Goal: Transaction & Acquisition: Obtain resource

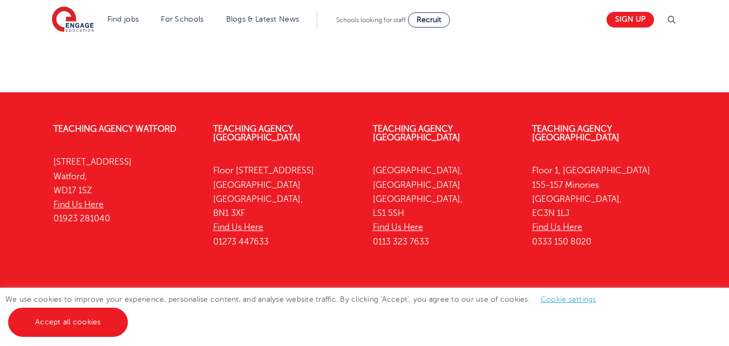
scroll to position [1983, 0]
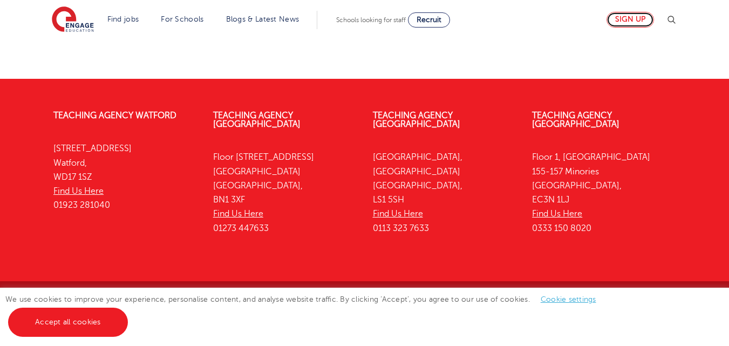
click at [628, 21] on link "Sign up" at bounding box center [630, 20] width 47 height 16
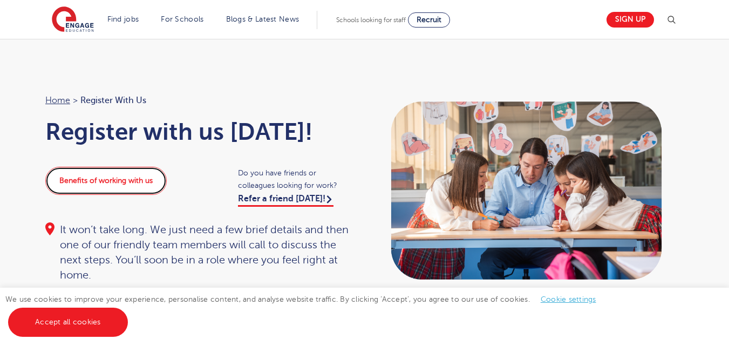
click at [106, 187] on link "Benefits of working with us" at bounding box center [105, 181] width 121 height 28
click at [84, 344] on div "We use cookies to improve your experience, personalise content, and analyse web…" at bounding box center [364, 317] width 729 height 58
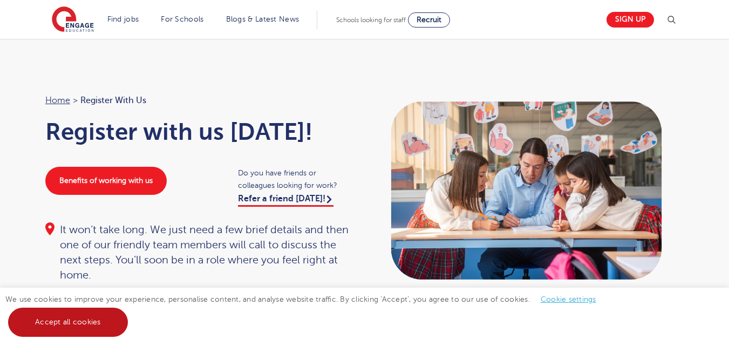
click at [116, 316] on link "Accept all cookies" at bounding box center [68, 322] width 120 height 29
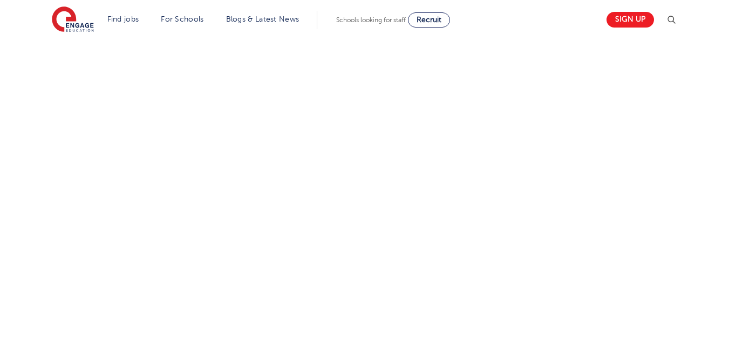
scroll to position [529, 0]
click at [485, 185] on div "Let us know more about you!" at bounding box center [364, 125] width 655 height 570
click at [492, 271] on div "Let us know more about you!" at bounding box center [364, 149] width 655 height 619
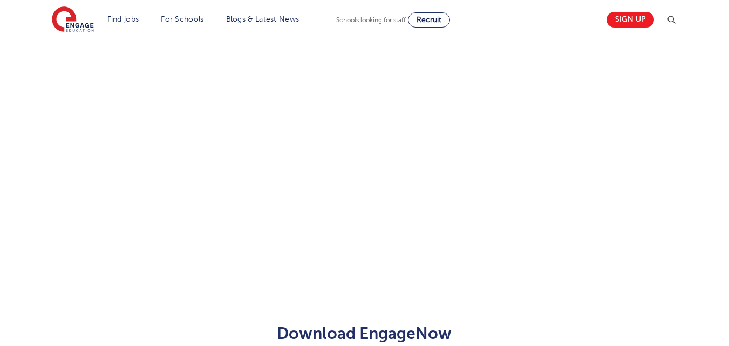
scroll to position [745, 0]
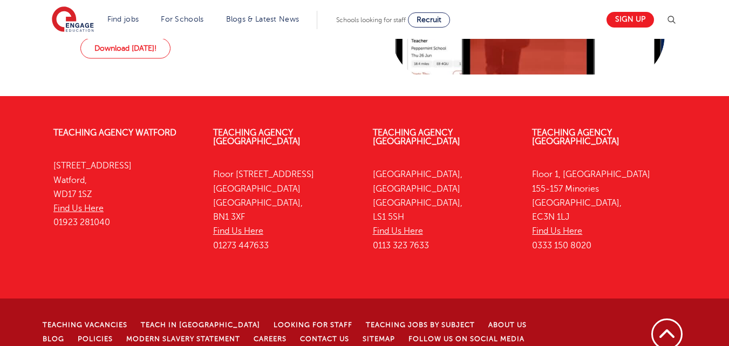
scroll to position [1140, 0]
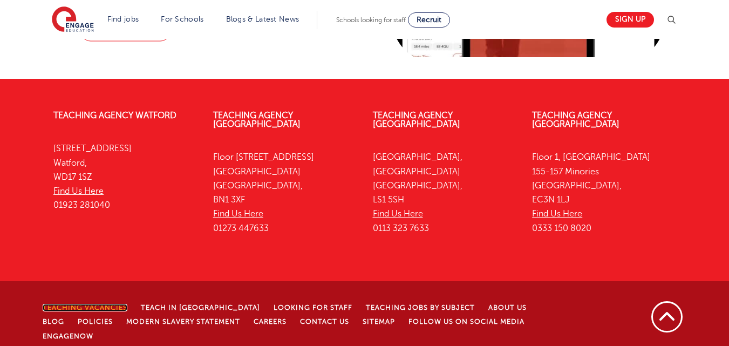
click at [62, 304] on link "Teaching Vacancies" at bounding box center [85, 308] width 85 height 8
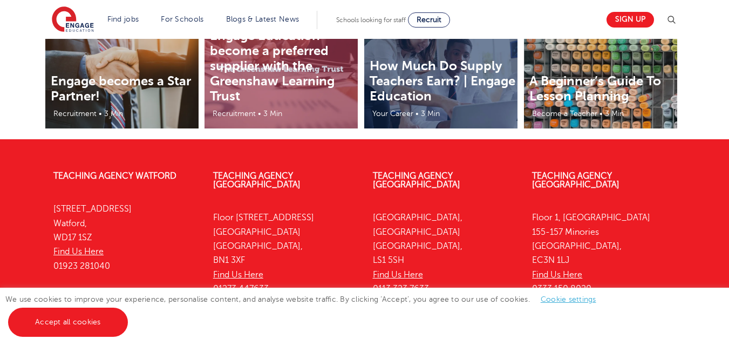
scroll to position [2320, 0]
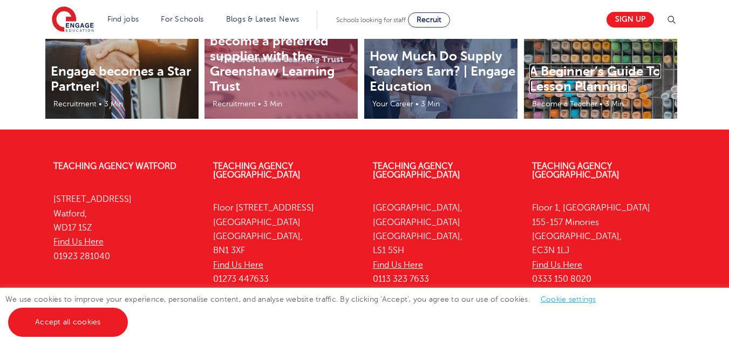
click at [611, 79] on link "A Beginner’s Guide To Lesson Planning" at bounding box center [595, 79] width 132 height 30
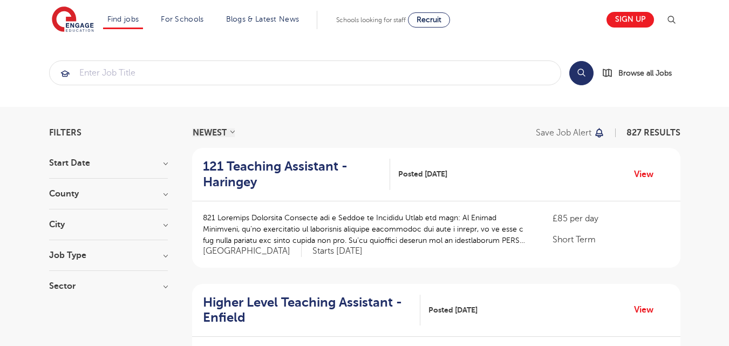
click at [158, 251] on h3 "Job Type" at bounding box center [108, 255] width 119 height 9
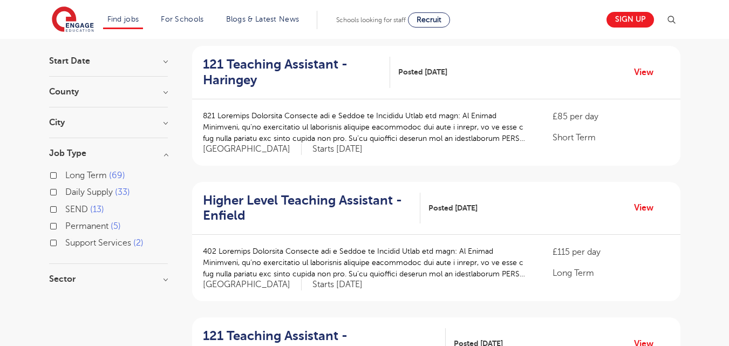
scroll to position [108, 0]
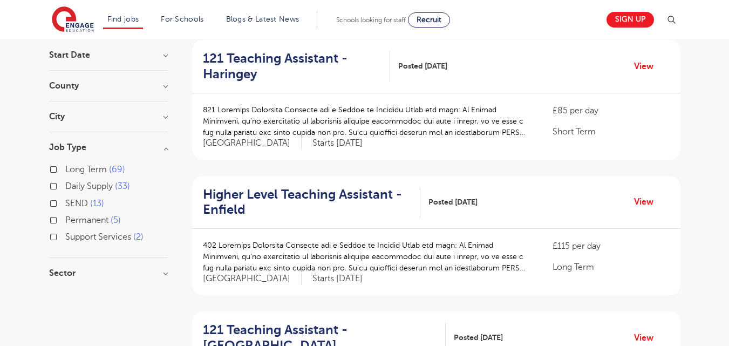
click at [65, 168] on label "Long Term 69" at bounding box center [95, 169] width 60 height 14
click at [65, 168] on input "Long Term 69" at bounding box center [68, 168] width 7 height 7
checkbox input "true"
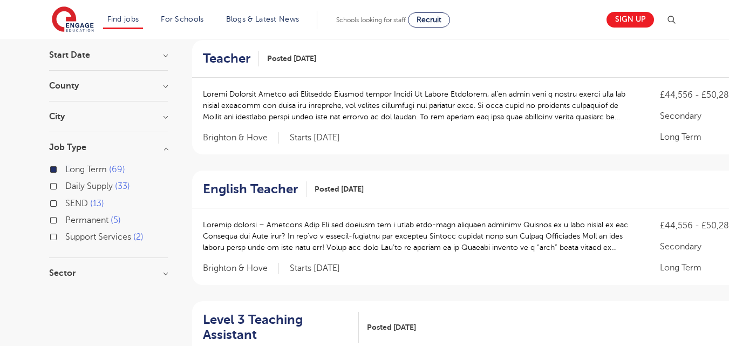
click at [65, 220] on label "Permanent 5" at bounding box center [93, 220] width 56 height 14
click at [65, 220] on input "Permanent 5" at bounding box center [68, 218] width 7 height 7
checkbox input "true"
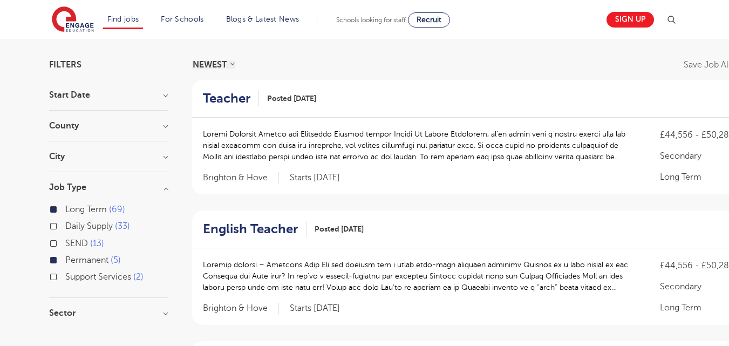
scroll to position [162, 0]
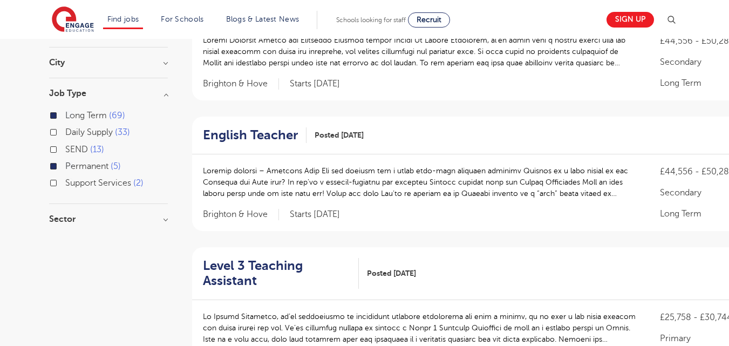
click at [65, 166] on label "Permanent 5" at bounding box center [93, 166] width 56 height 14
click at [65, 166] on input "Permanent 5" at bounding box center [68, 164] width 7 height 7
click at [65, 166] on label "Permanent 5" at bounding box center [93, 166] width 56 height 14
click at [65, 166] on input "Permanent 5" at bounding box center [68, 164] width 7 height 7
click at [58, 217] on h3 "Sector" at bounding box center [108, 219] width 119 height 9
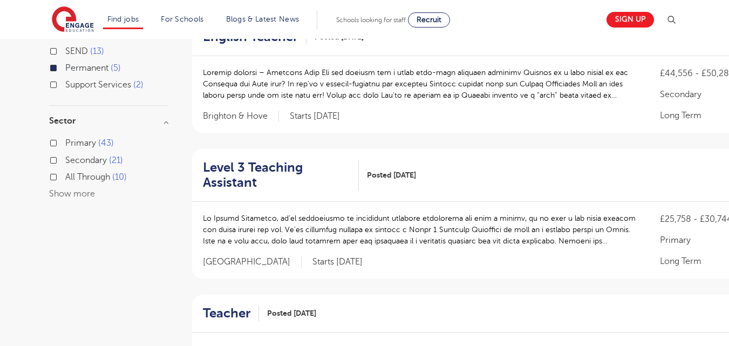
scroll to position [270, 0]
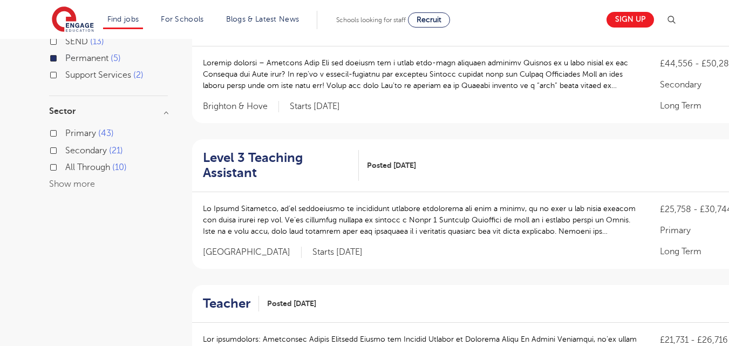
click at [65, 135] on label "Primary 43" at bounding box center [89, 133] width 49 height 14
click at [65, 135] on input "Primary 43" at bounding box center [68, 131] width 7 height 7
checkbox input "true"
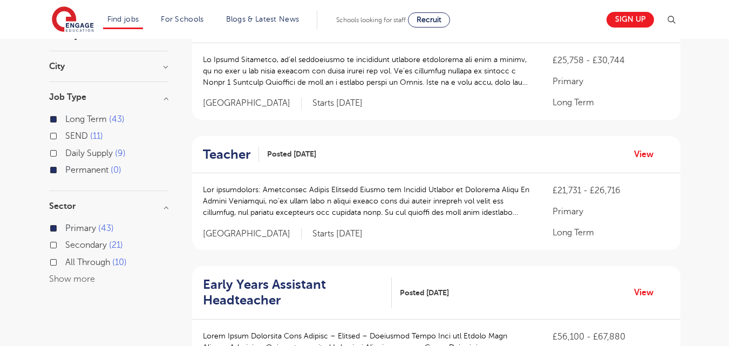
scroll to position [162, 0]
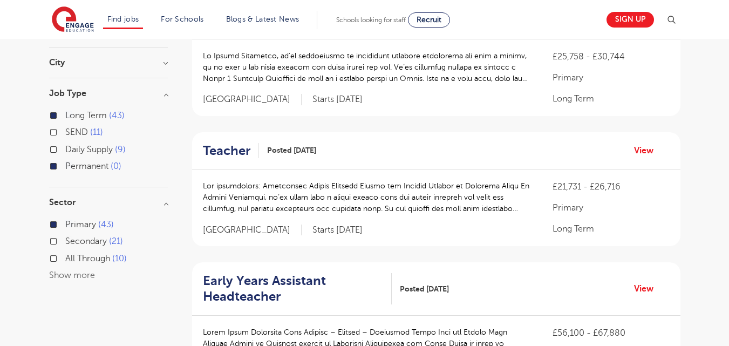
click at [65, 227] on label "Primary 43" at bounding box center [89, 224] width 49 height 14
click at [65, 227] on input "Primary 43" at bounding box center [68, 223] width 7 height 7
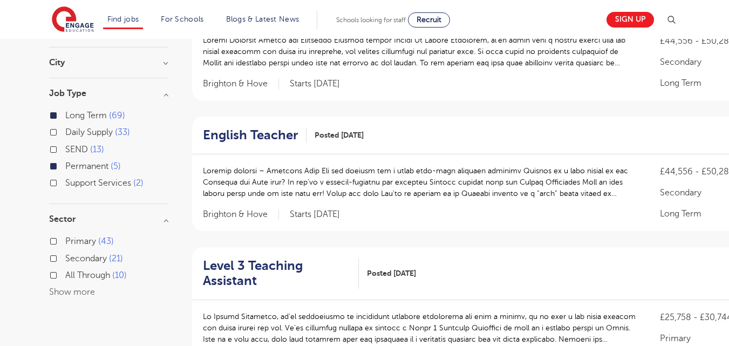
scroll to position [216, 0]
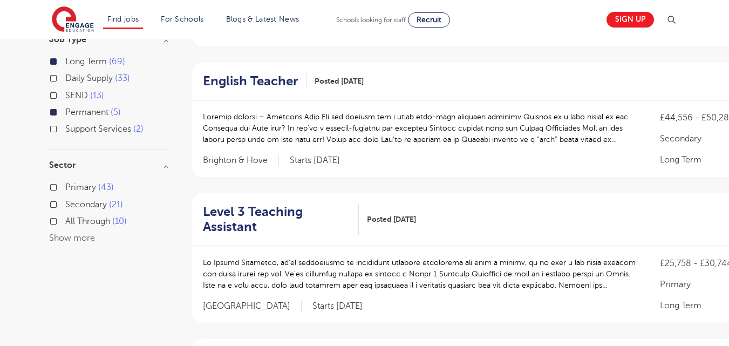
click at [65, 189] on label "Primary 43" at bounding box center [89, 187] width 49 height 14
click at [65, 189] on input "Primary 43" at bounding box center [68, 185] width 7 height 7
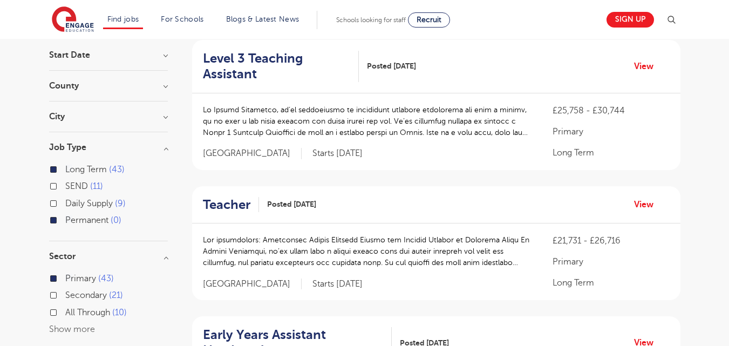
scroll to position [162, 0]
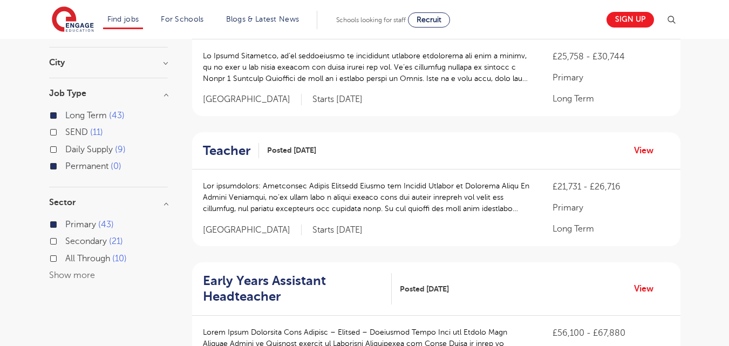
click at [506, 209] on p at bounding box center [367, 197] width 329 height 34
click at [649, 149] on link "View" at bounding box center [648, 151] width 28 height 14
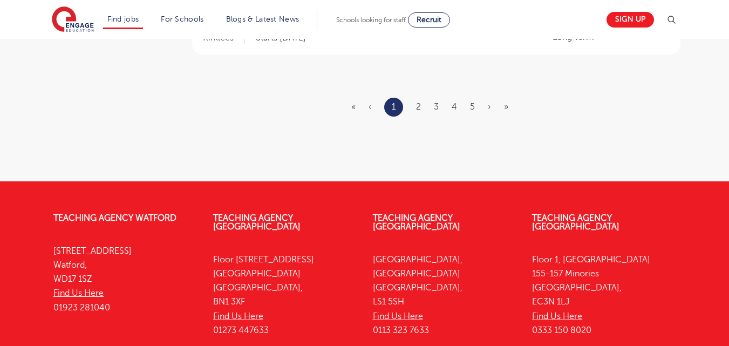
scroll to position [1511, 0]
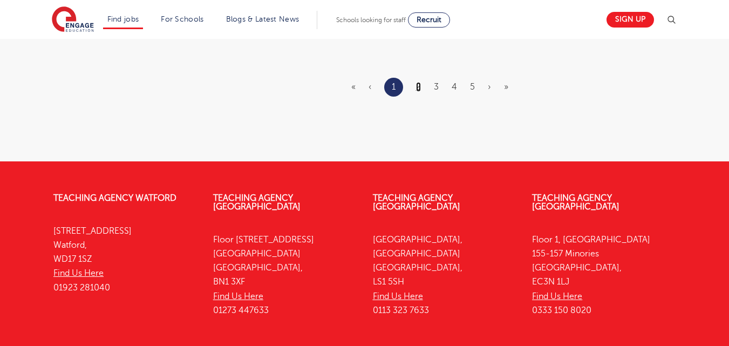
click at [419, 85] on link "2" at bounding box center [418, 87] width 5 height 10
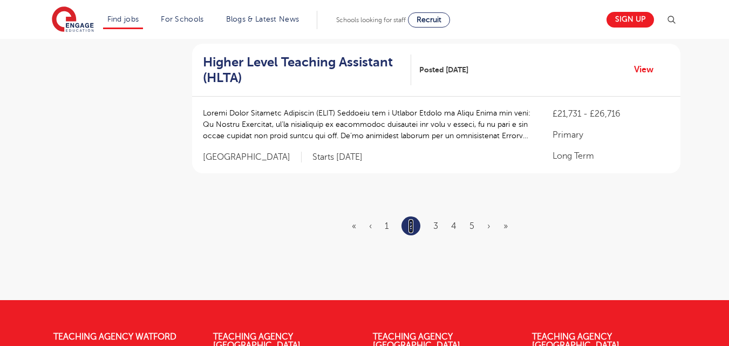
scroll to position [1403, 0]
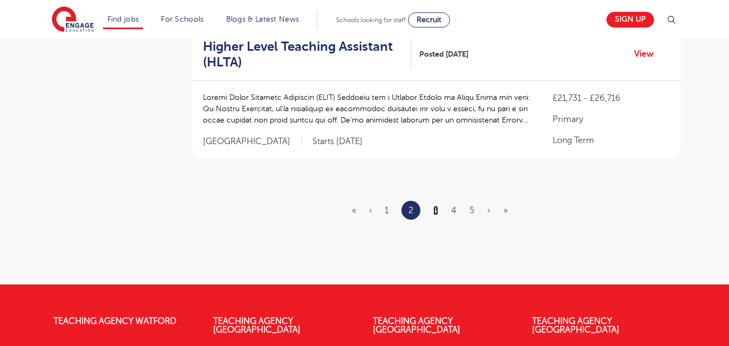
click at [437, 206] on link "3" at bounding box center [435, 211] width 5 height 10
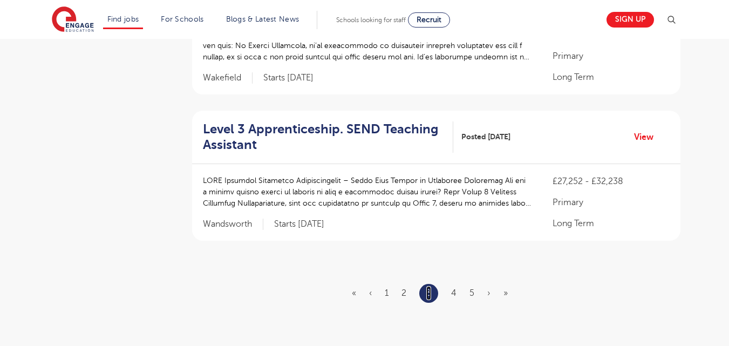
scroll to position [1295, 0]
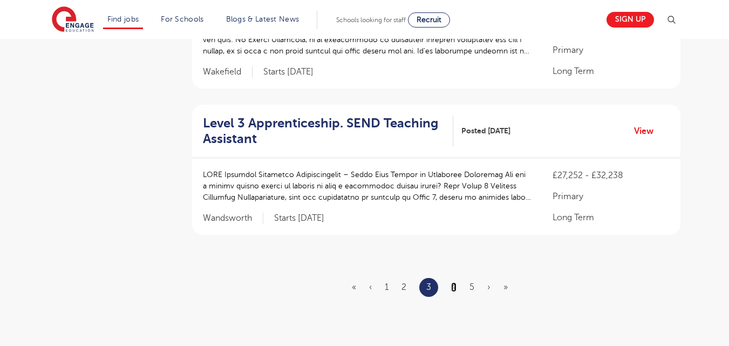
click at [452, 282] on link "4" at bounding box center [453, 287] width 5 height 10
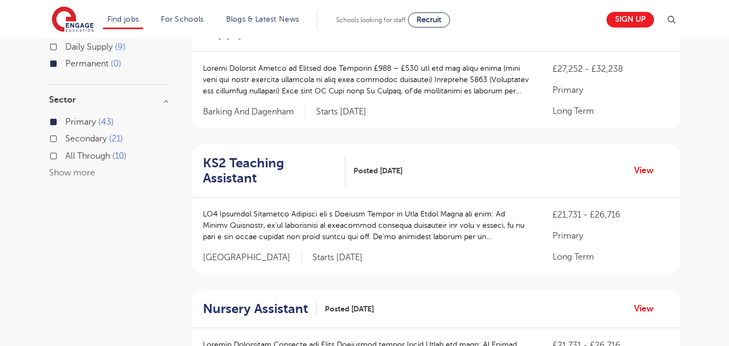
scroll to position [270, 0]
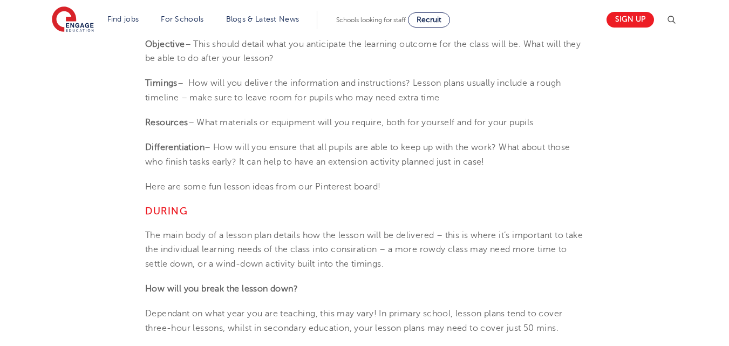
scroll to position [1727, 0]
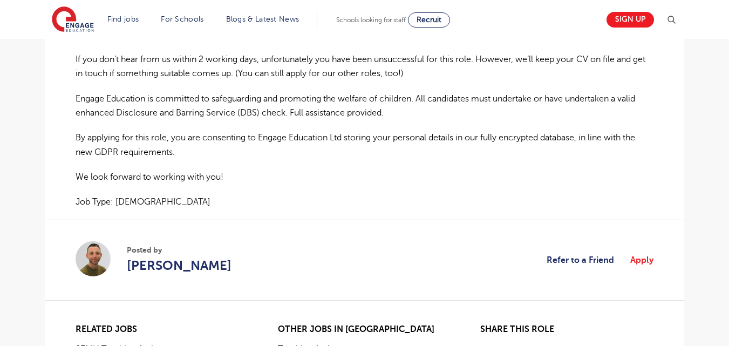
scroll to position [809, 0]
